Goal: Find specific page/section: Locate a particular part of the current website

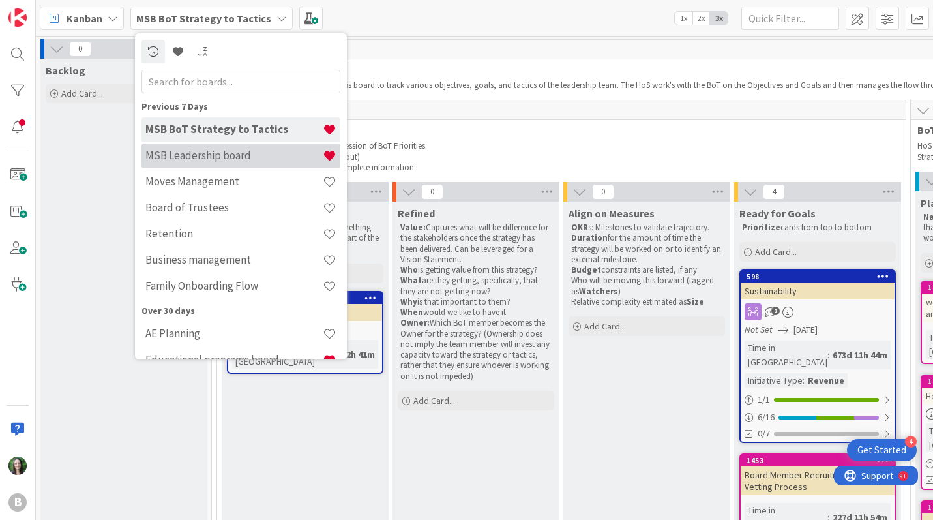
click at [213, 154] on h4 "MSB Leadership board" at bounding box center [233, 155] width 177 height 13
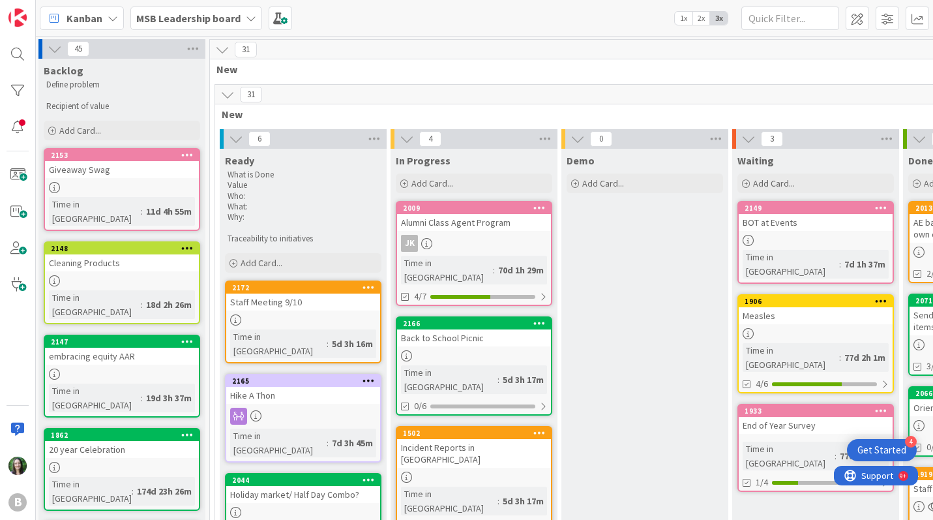
scroll to position [0, 4]
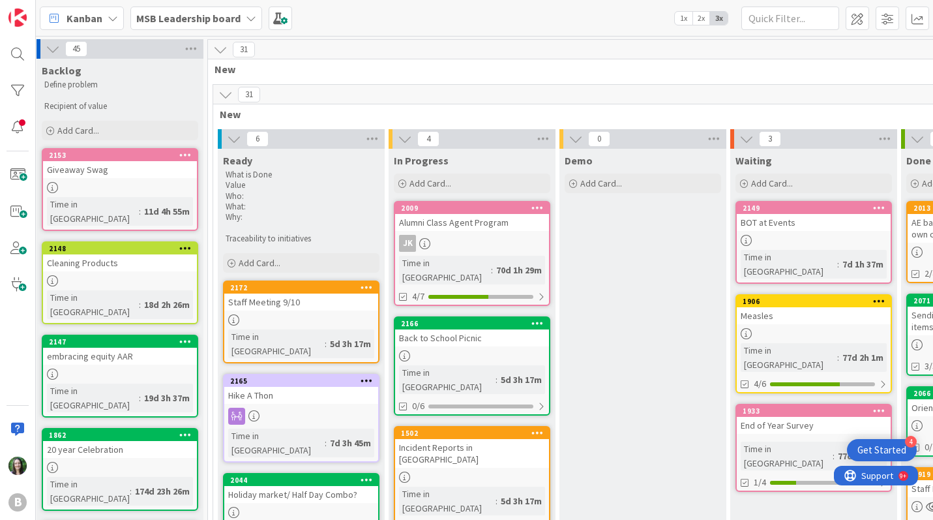
click at [142, 254] on div "Cleaning Products" at bounding box center [120, 262] width 154 height 17
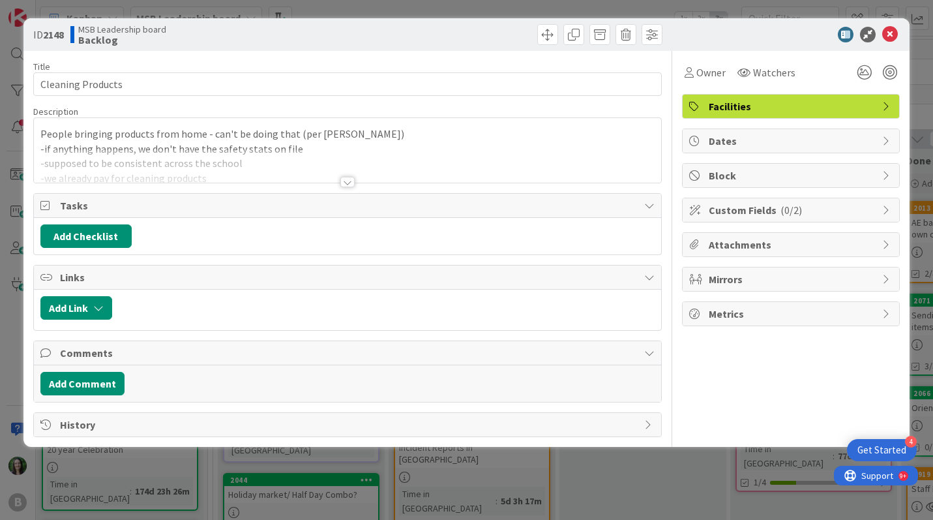
click at [346, 177] on div at bounding box center [347, 182] width 14 height 10
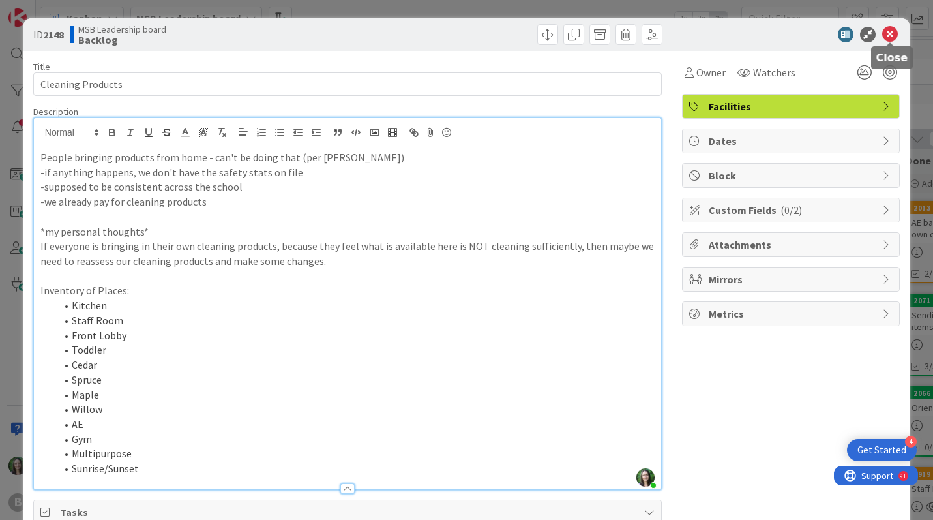
click at [892, 31] on icon at bounding box center [891, 35] width 16 height 16
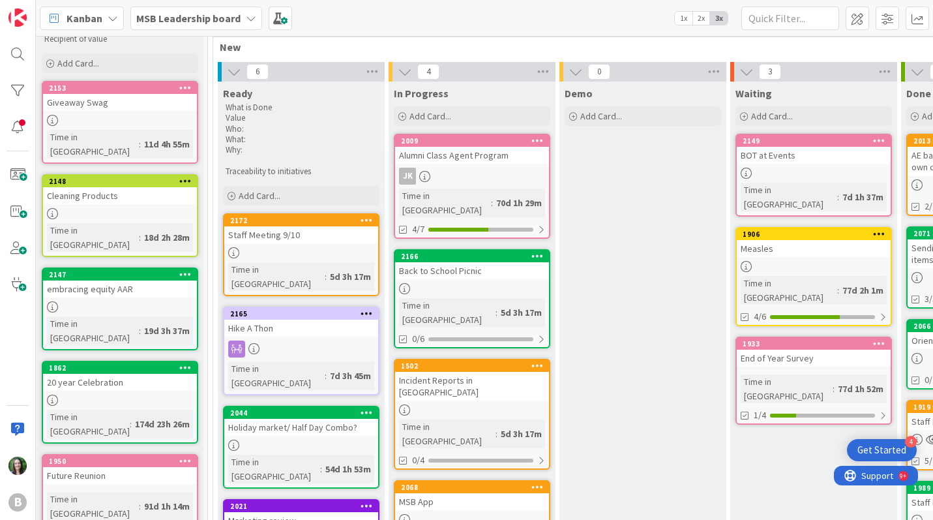
scroll to position [67, 4]
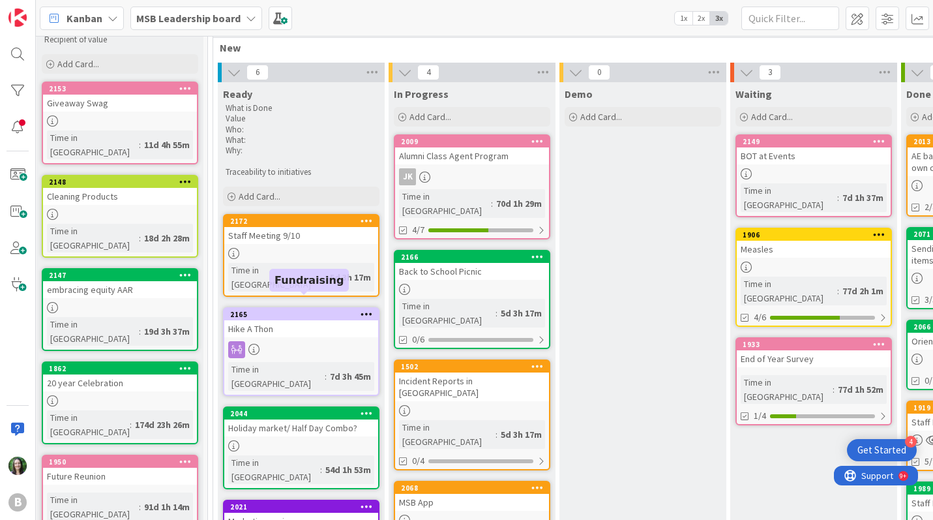
click at [320, 310] on div "2165" at bounding box center [304, 314] width 148 height 9
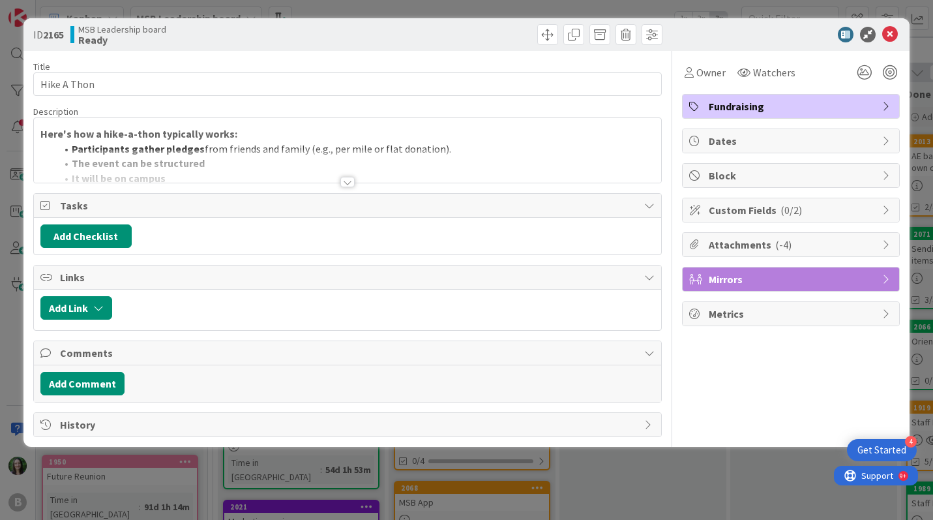
click at [352, 182] on div at bounding box center [347, 182] width 14 height 10
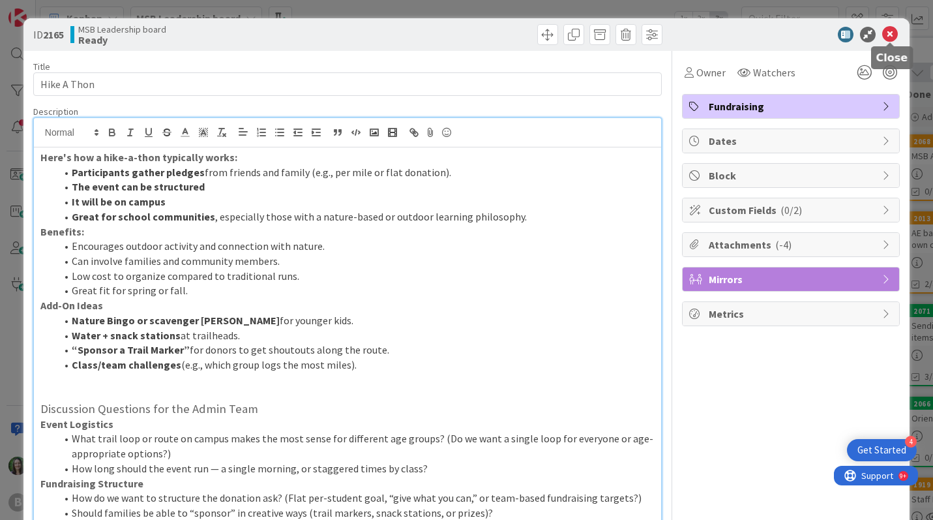
click at [890, 29] on icon at bounding box center [891, 35] width 16 height 16
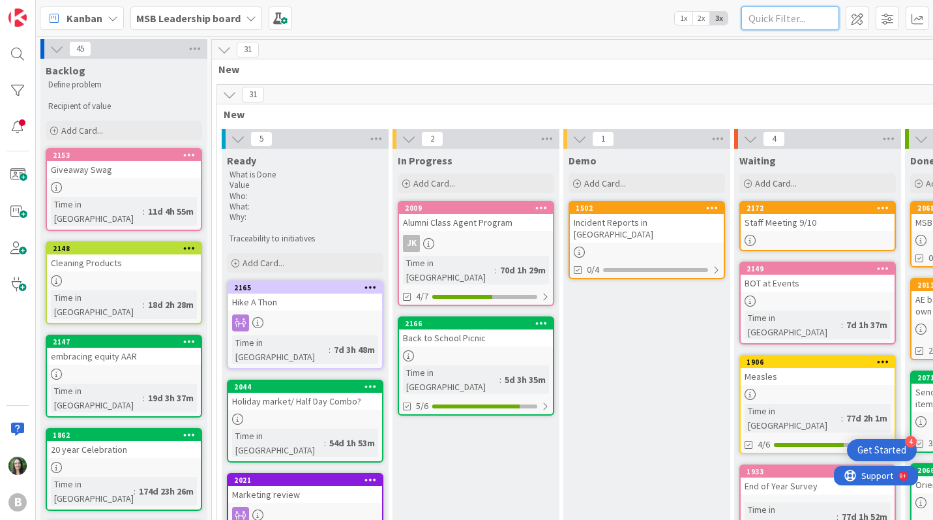
click at [765, 26] on input "text" at bounding box center [791, 18] width 98 height 23
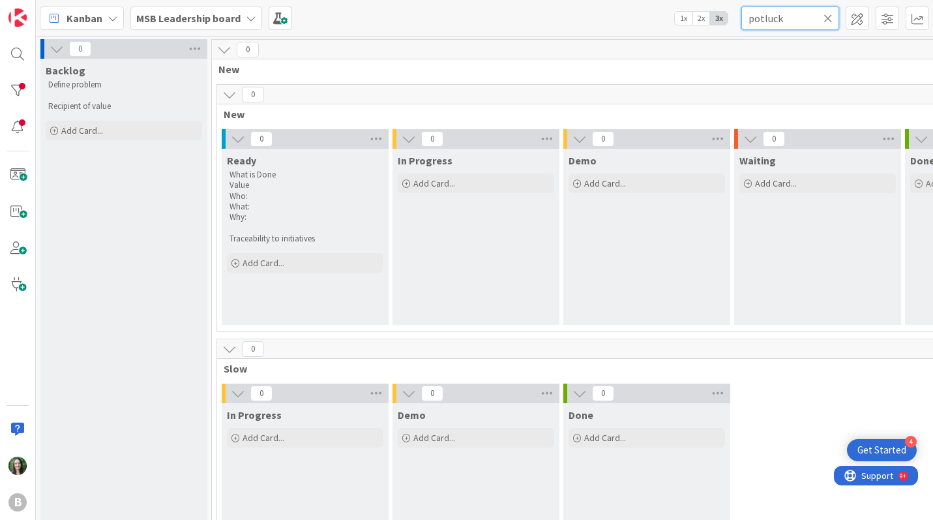
type input "potluck"
click at [832, 19] on icon at bounding box center [828, 18] width 9 height 12
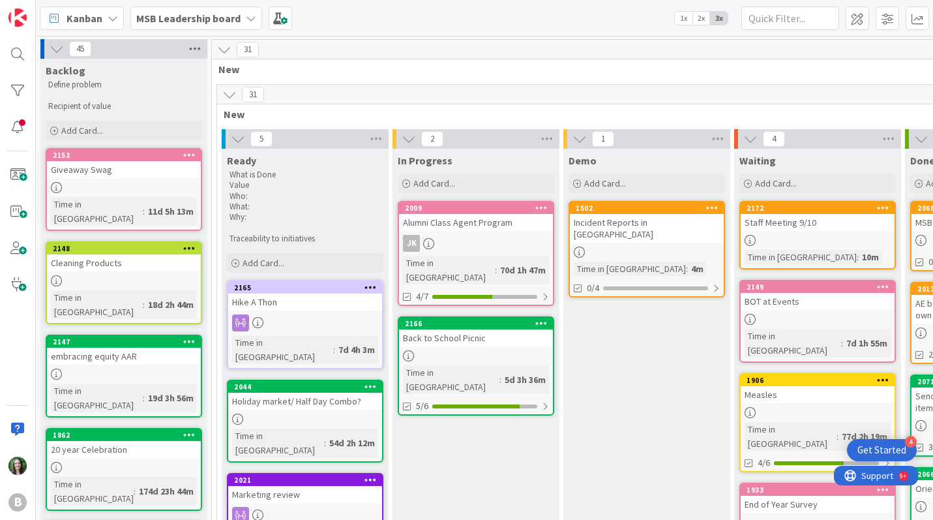
click at [196, 48] on icon at bounding box center [195, 49] width 17 height 20
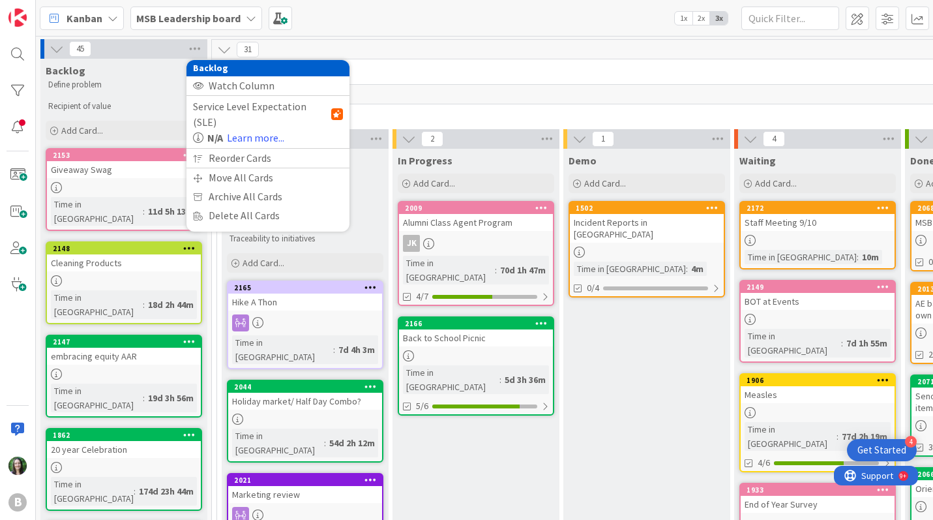
click at [462, 33] on div "Kanban MSB Leadership board 1x 2x 3x" at bounding box center [485, 18] width 898 height 36
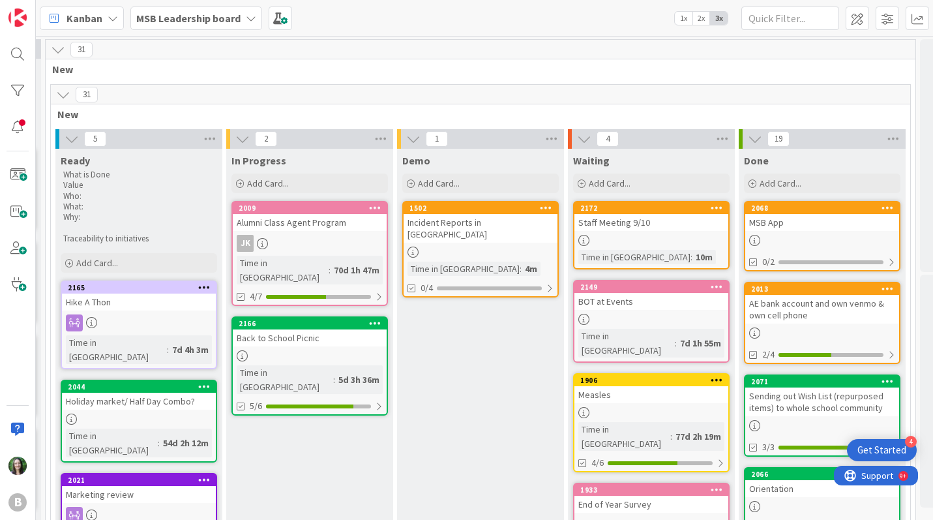
scroll to position [0, 223]
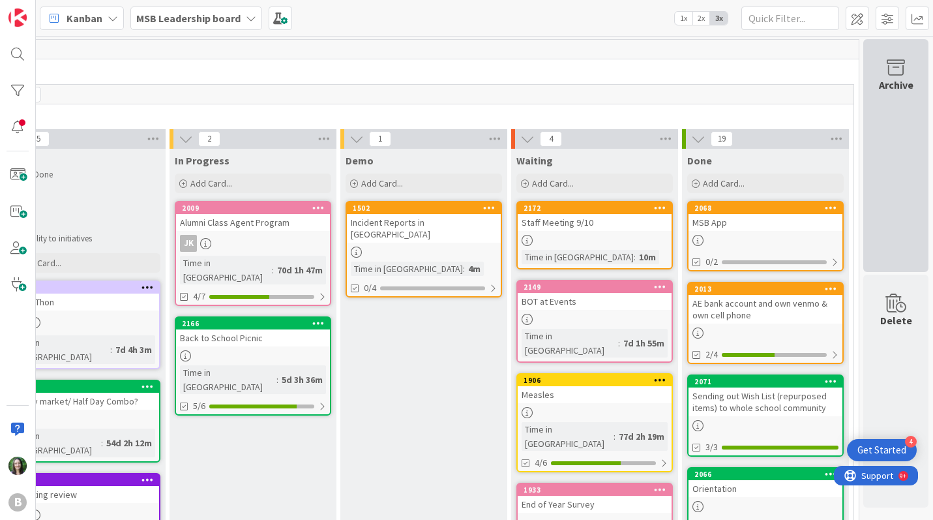
click at [910, 62] on icon at bounding box center [896, 68] width 50 height 18
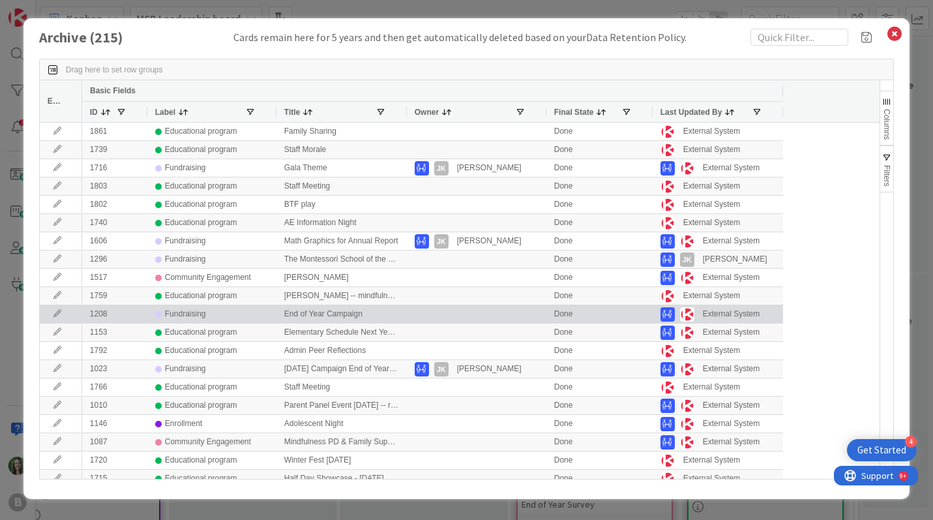
scroll to position [428, 0]
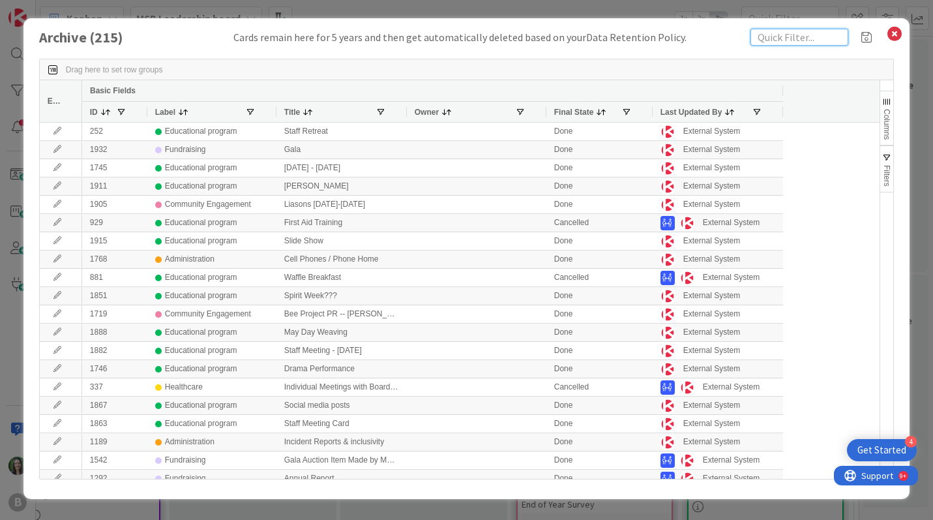
click at [802, 35] on input "text" at bounding box center [800, 37] width 98 height 17
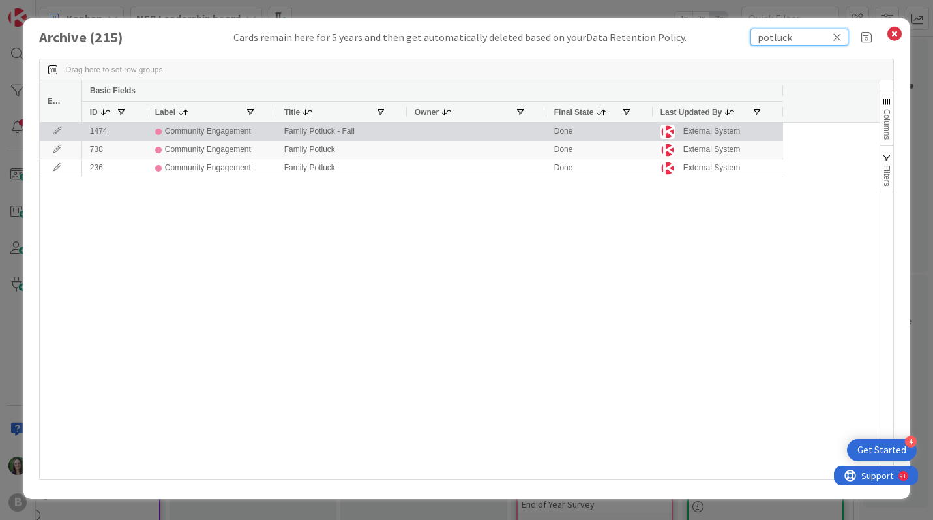
type input "potluck"
click at [417, 129] on div at bounding box center [477, 132] width 140 height 18
click at [342, 136] on div "Family Potluck - Fall" at bounding box center [342, 132] width 130 height 18
click at [54, 129] on icon at bounding box center [58, 131] width 20 height 8
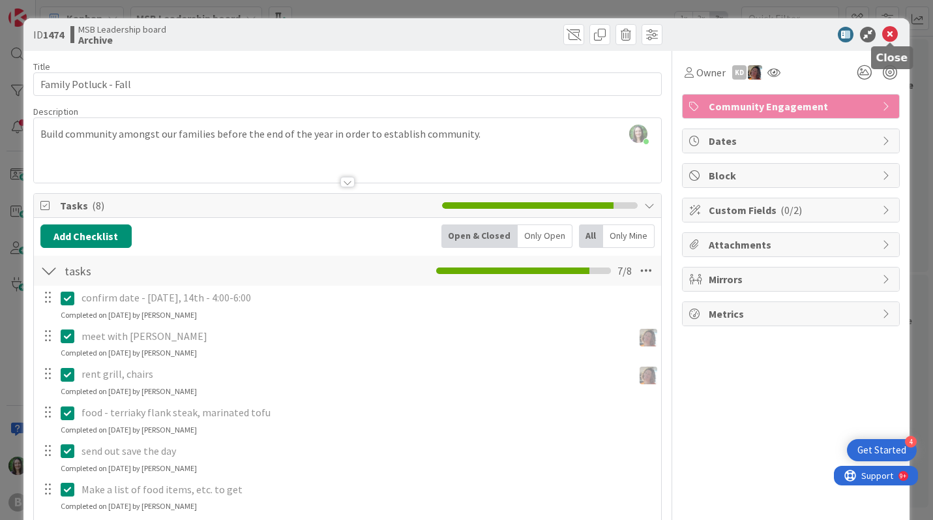
click at [894, 35] on icon at bounding box center [891, 35] width 16 height 16
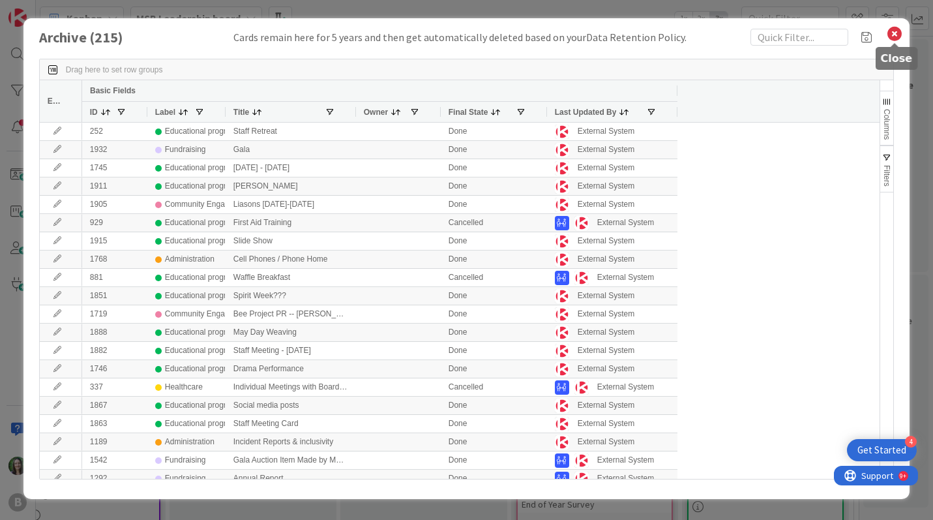
click at [894, 35] on icon at bounding box center [894, 34] width 17 height 18
